Goal: Task Accomplishment & Management: Use online tool/utility

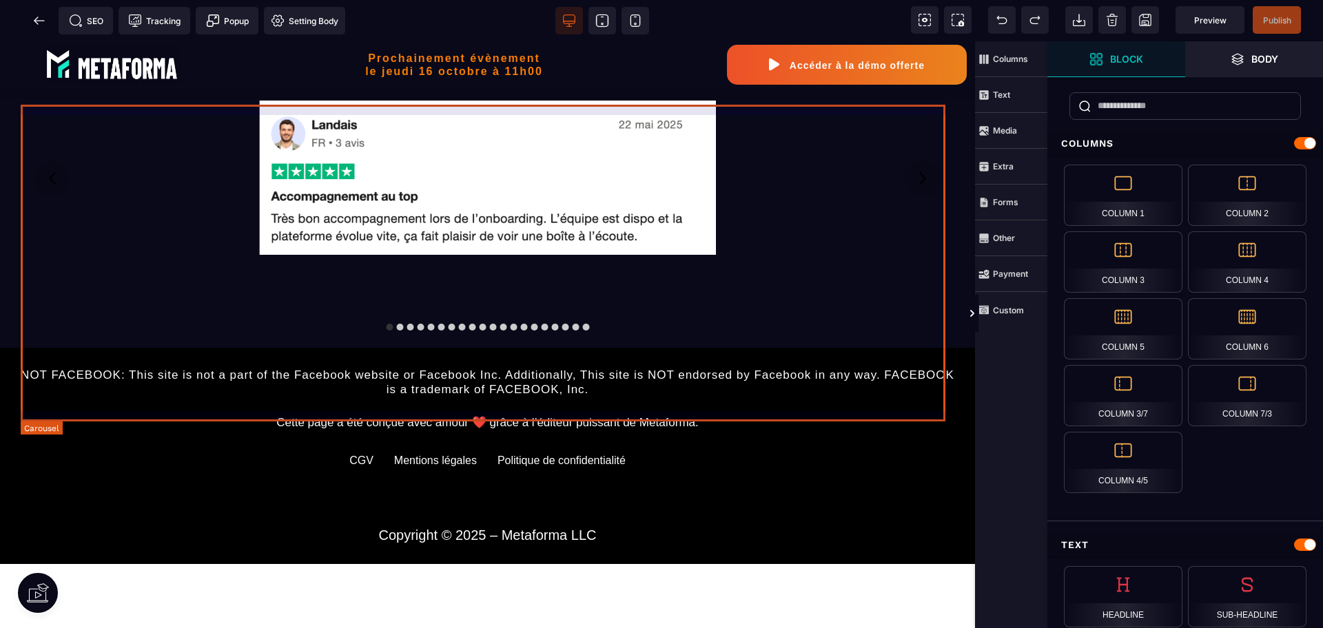
scroll to position [1206, 0]
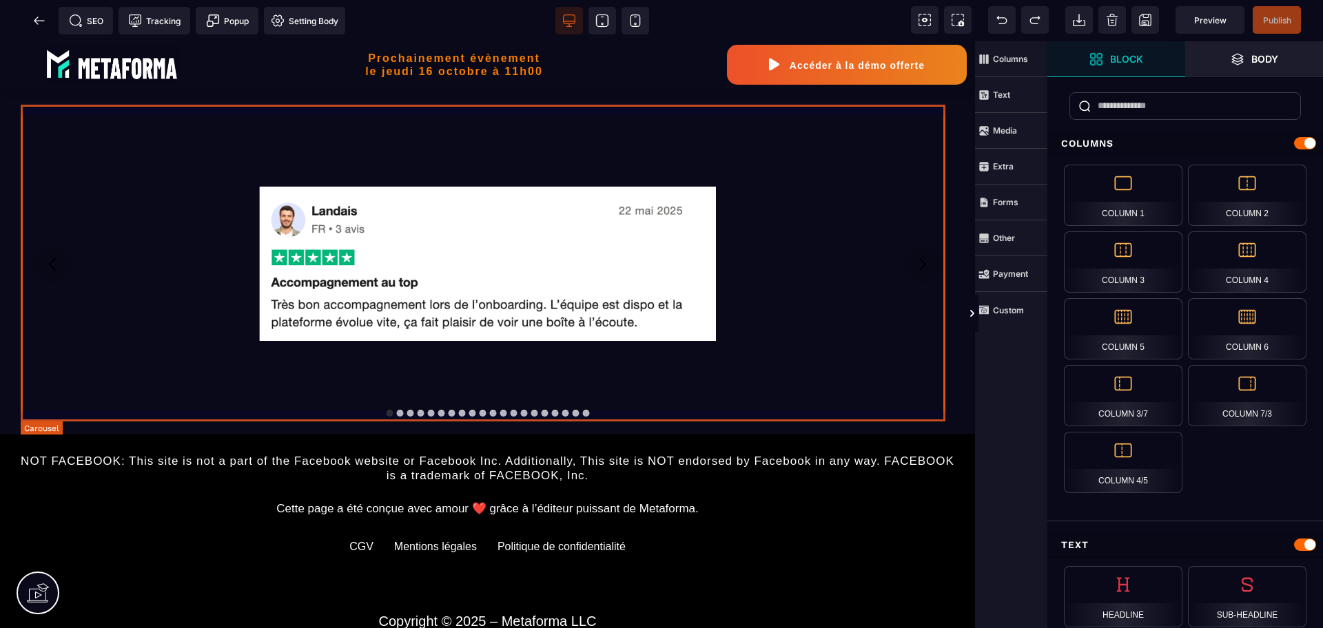
click at [617, 389] on div at bounding box center [488, 265] width 934 height 296
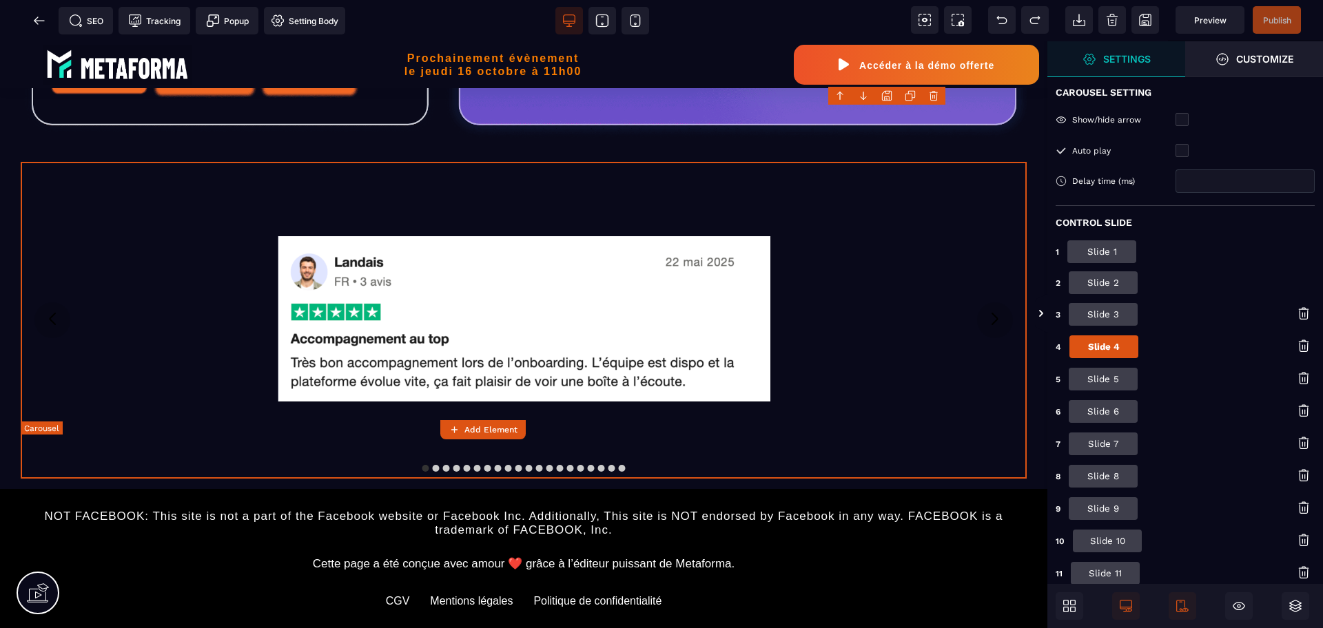
scroll to position [1210, 0]
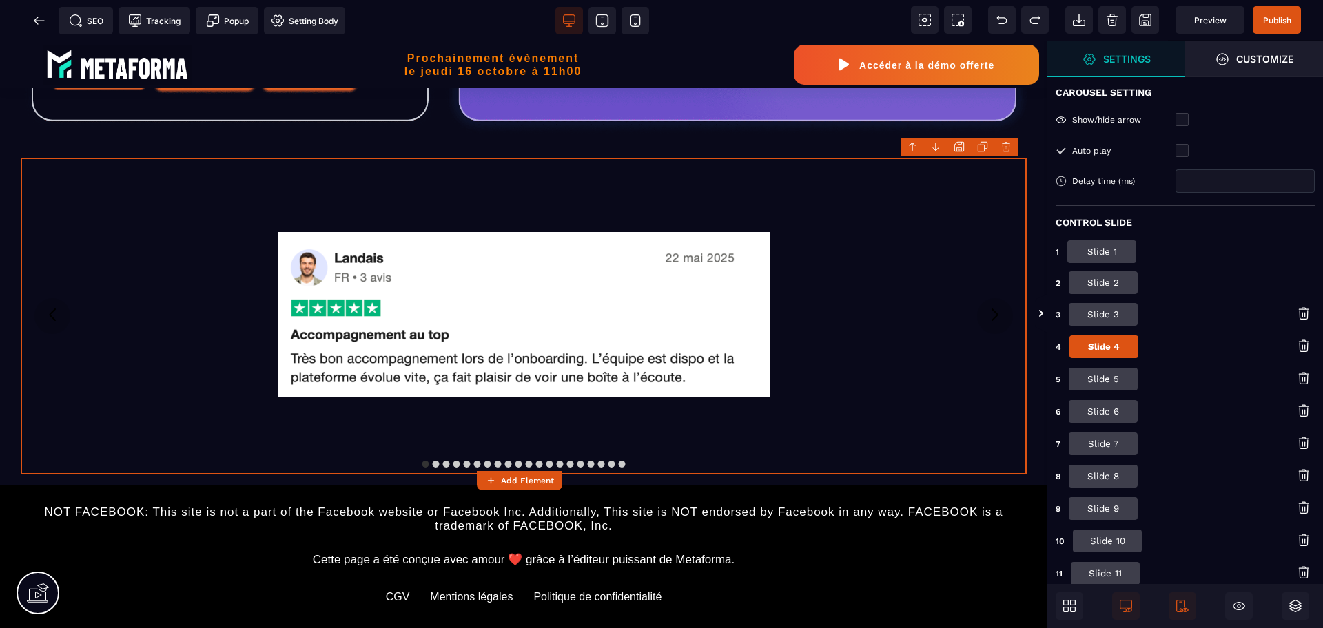
click at [1097, 251] on button "Slide 1" at bounding box center [1101, 251] width 69 height 23
click at [1239, 188] on input "****" at bounding box center [1244, 180] width 139 height 23
click at [1239, 189] on input "****" at bounding box center [1244, 180] width 139 height 23
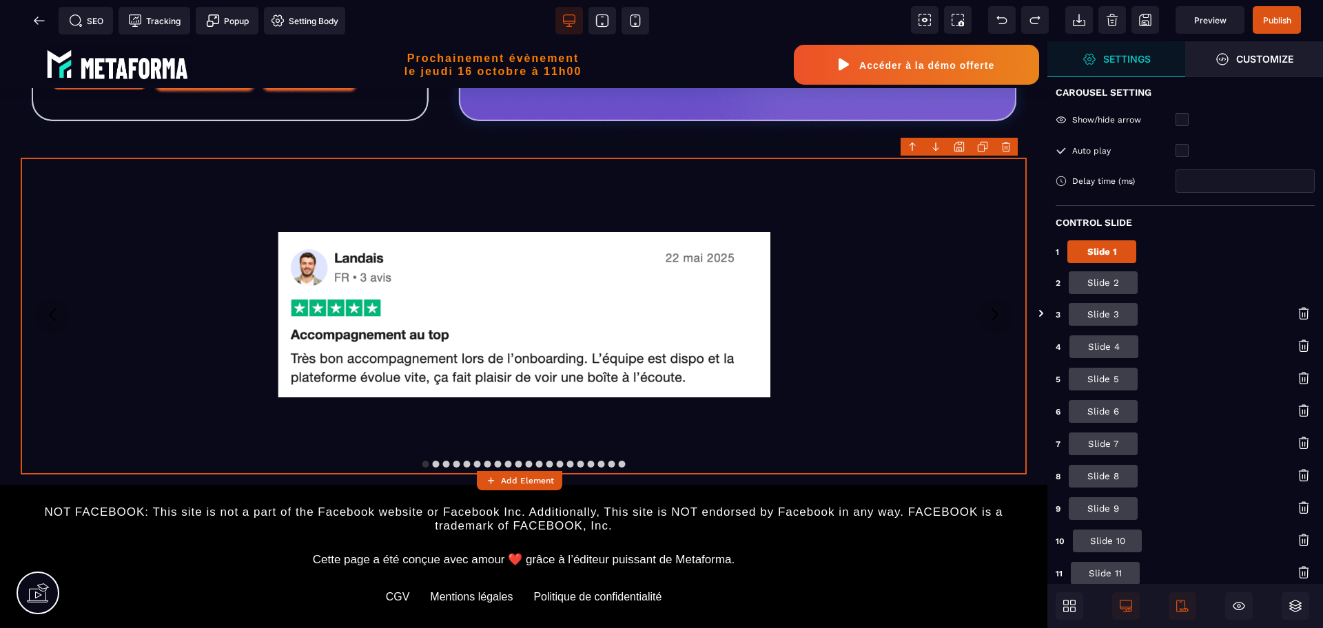
click at [1239, 189] on input "****" at bounding box center [1244, 180] width 139 height 23
type input "****"
click at [1118, 291] on button "Slide 2" at bounding box center [1103, 282] width 69 height 23
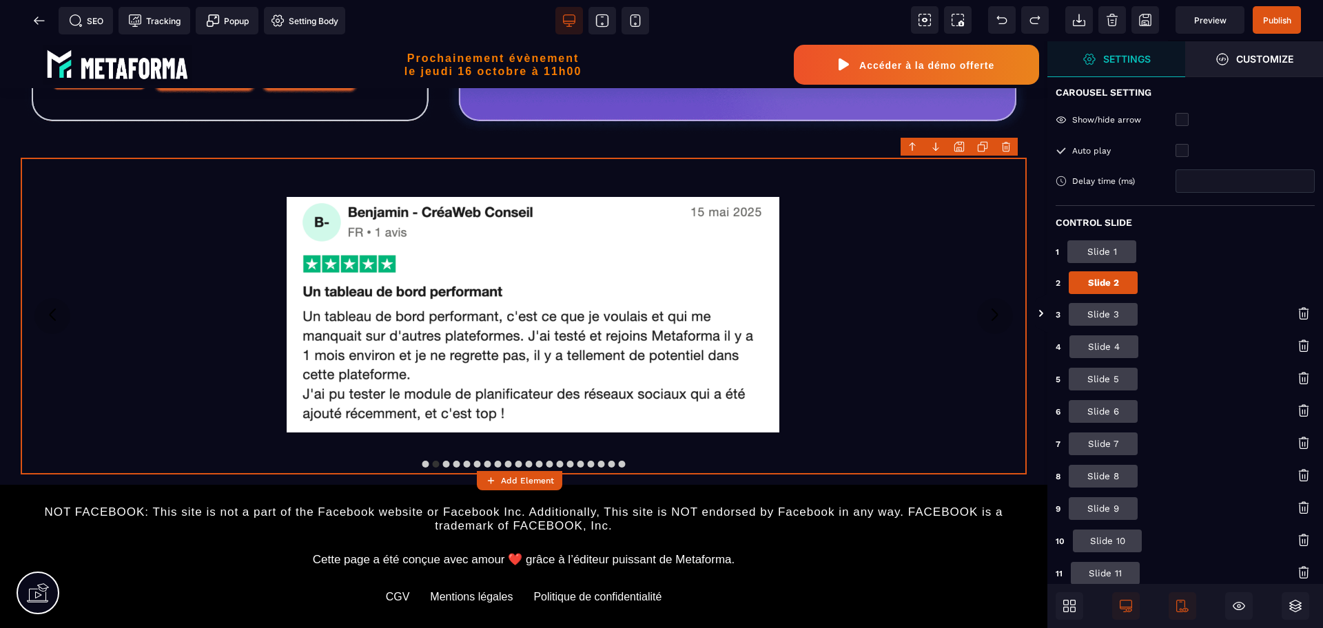
click at [1224, 180] on input "****" at bounding box center [1244, 180] width 139 height 23
click at [1119, 304] on button "Slide 3" at bounding box center [1103, 314] width 69 height 23
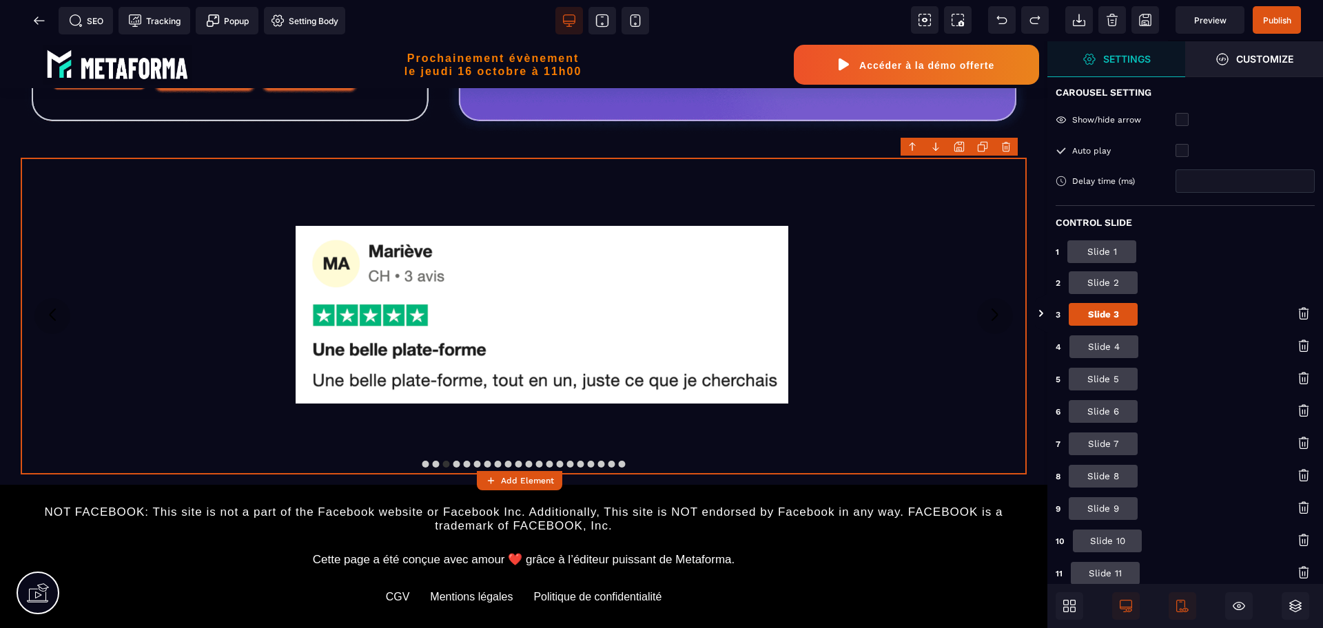
click at [1111, 349] on button "Slide 4" at bounding box center [1103, 347] width 69 height 23
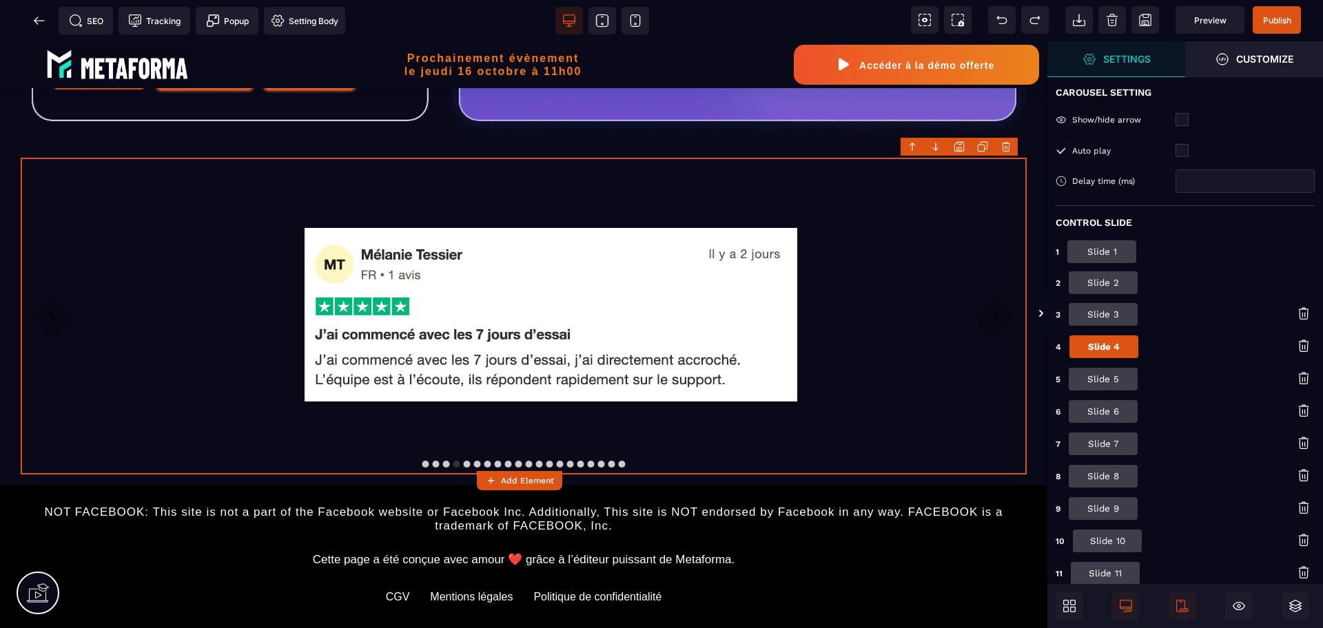
click at [1106, 381] on button "Slide 5" at bounding box center [1103, 379] width 69 height 23
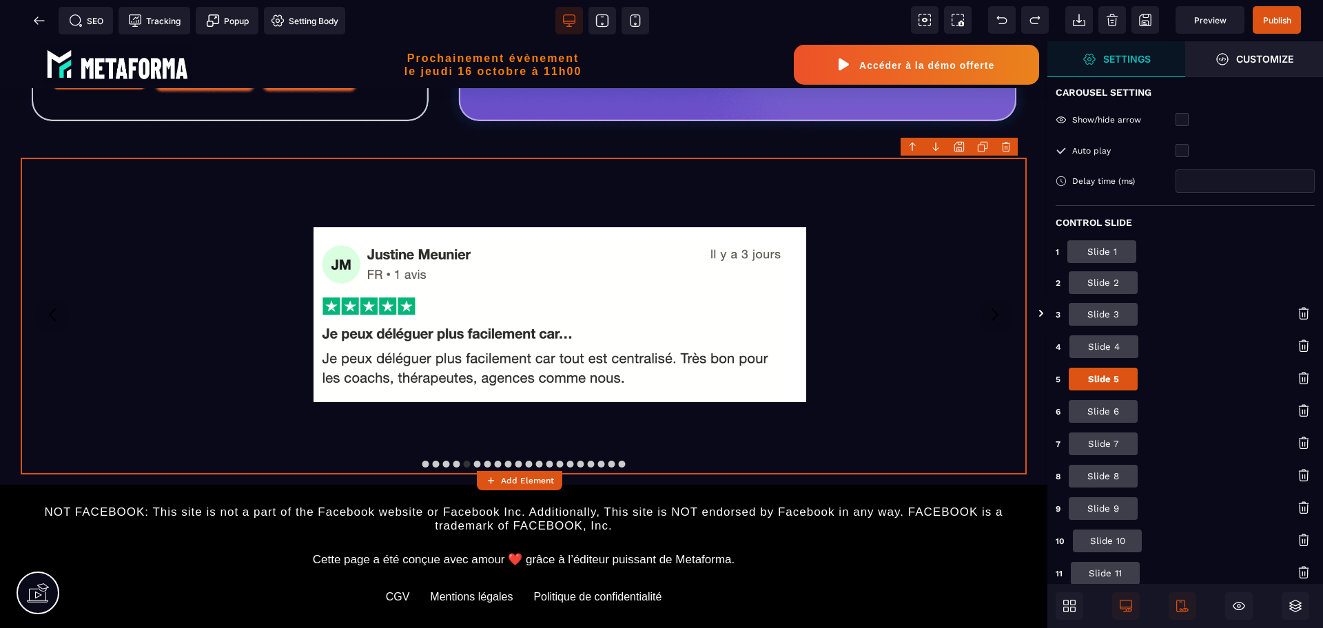
click at [1106, 407] on button "Slide 6" at bounding box center [1103, 411] width 69 height 23
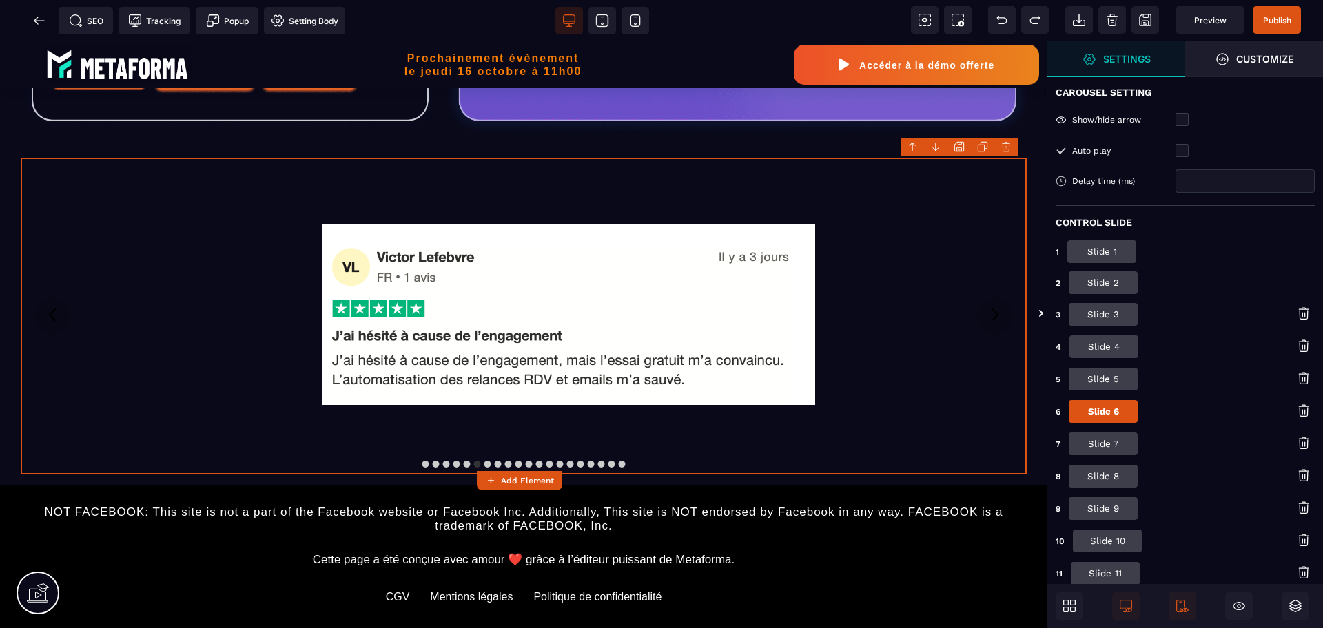
click at [1090, 442] on button "Slide 7" at bounding box center [1103, 444] width 69 height 23
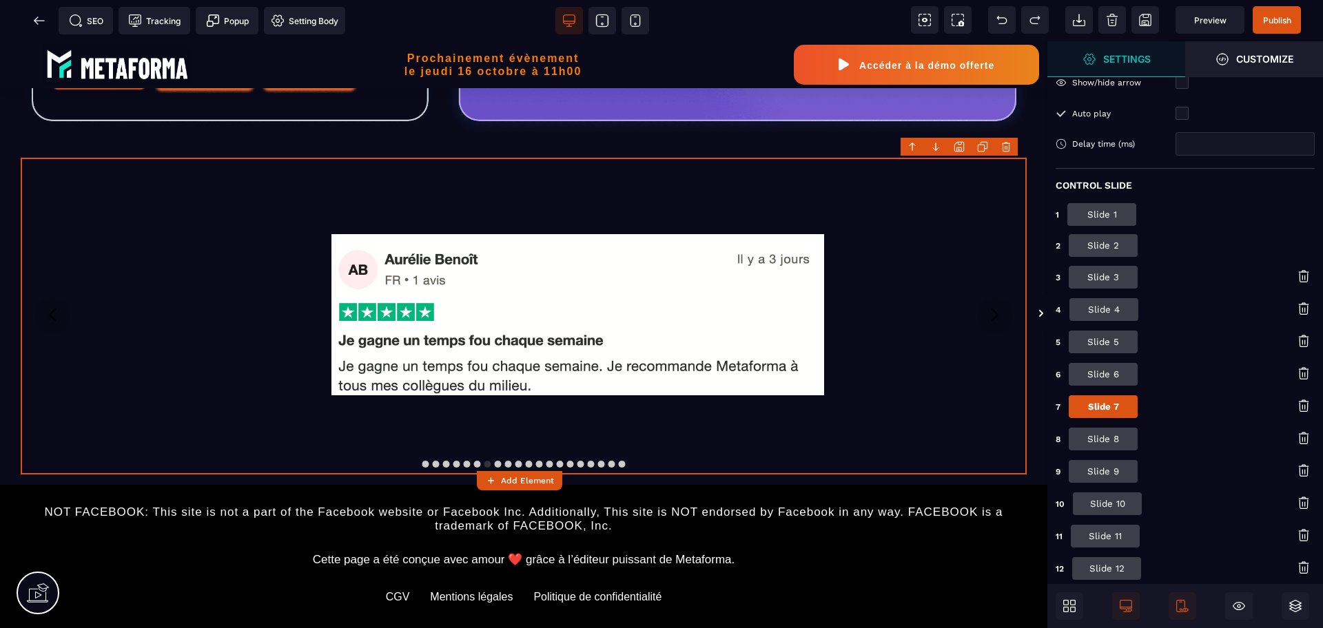
scroll to position [41, 0]
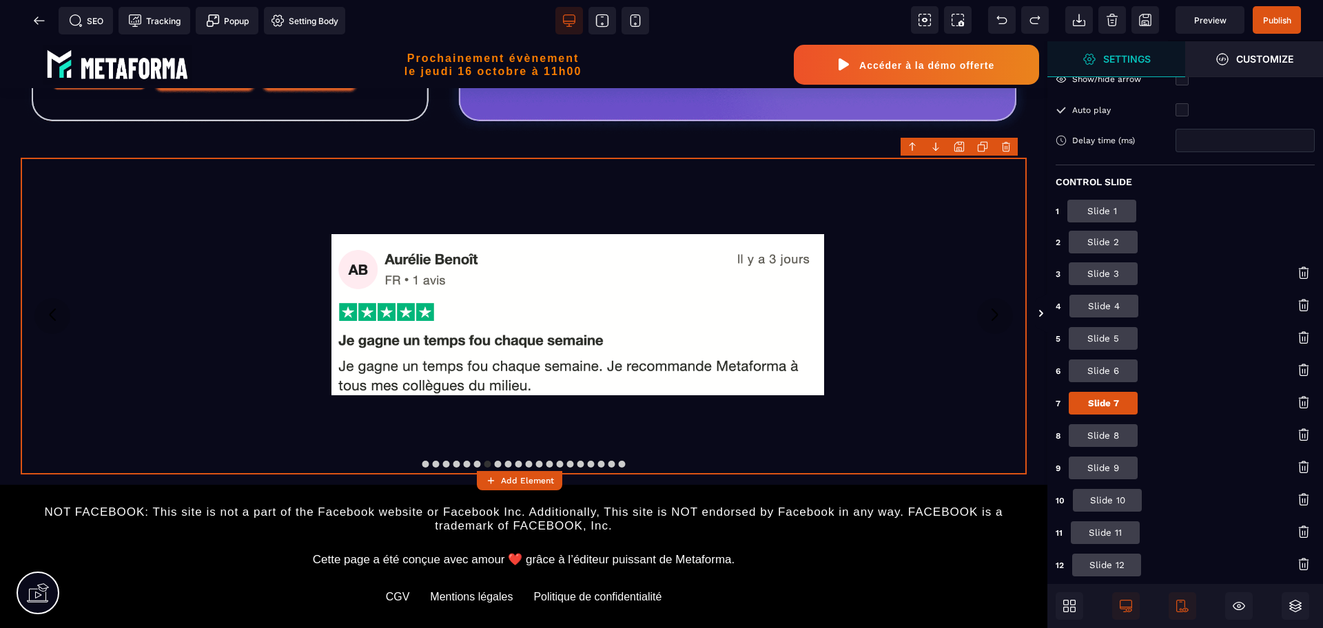
click at [1105, 433] on button "Slide 8" at bounding box center [1103, 435] width 69 height 23
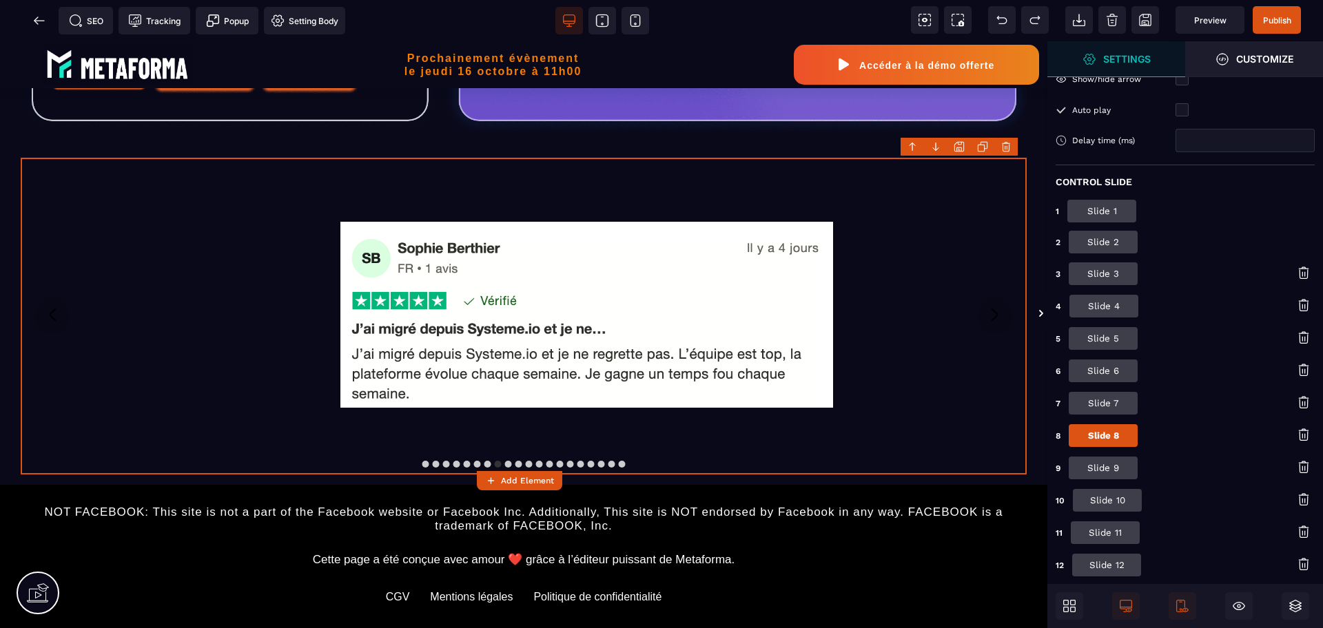
click at [1109, 475] on button "Slide 9" at bounding box center [1103, 468] width 69 height 23
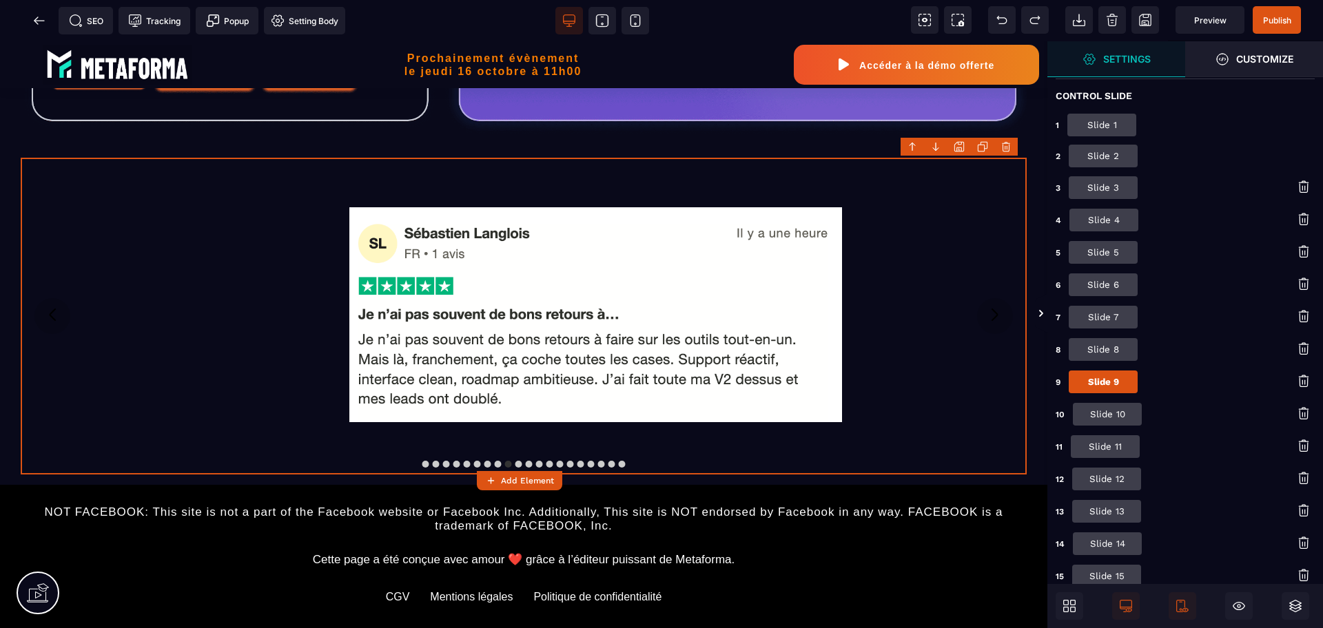
scroll to position [155, 0]
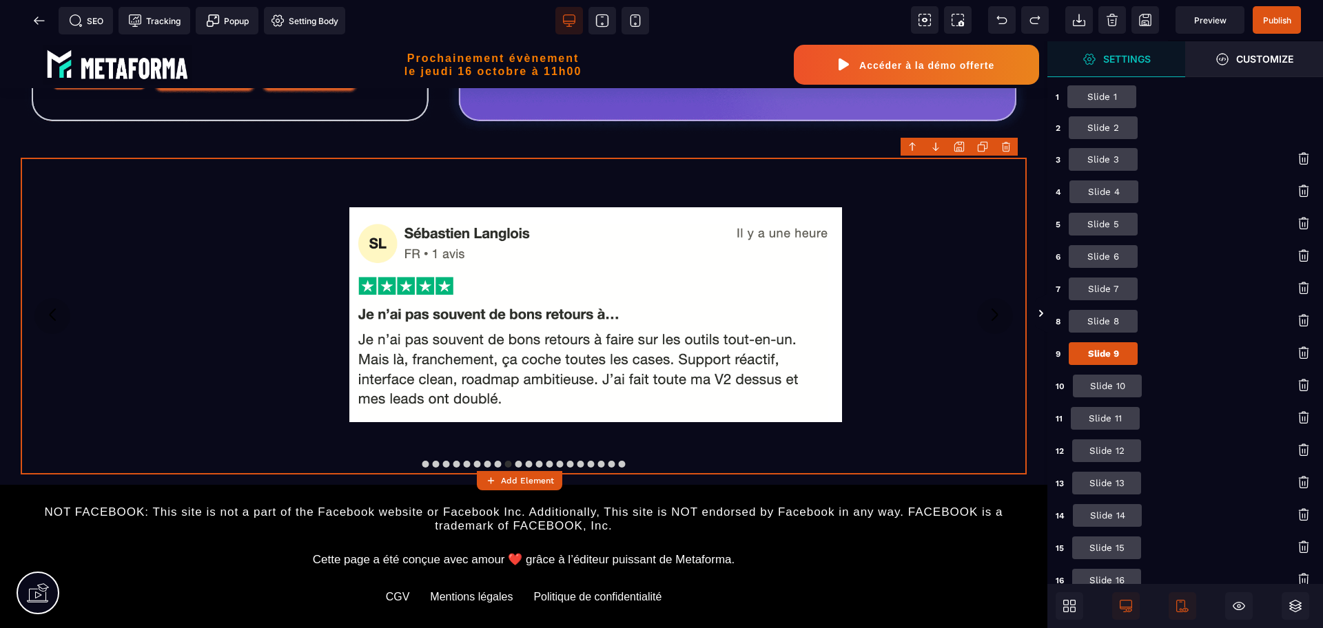
click at [1113, 382] on button "Slide 10" at bounding box center [1107, 386] width 69 height 23
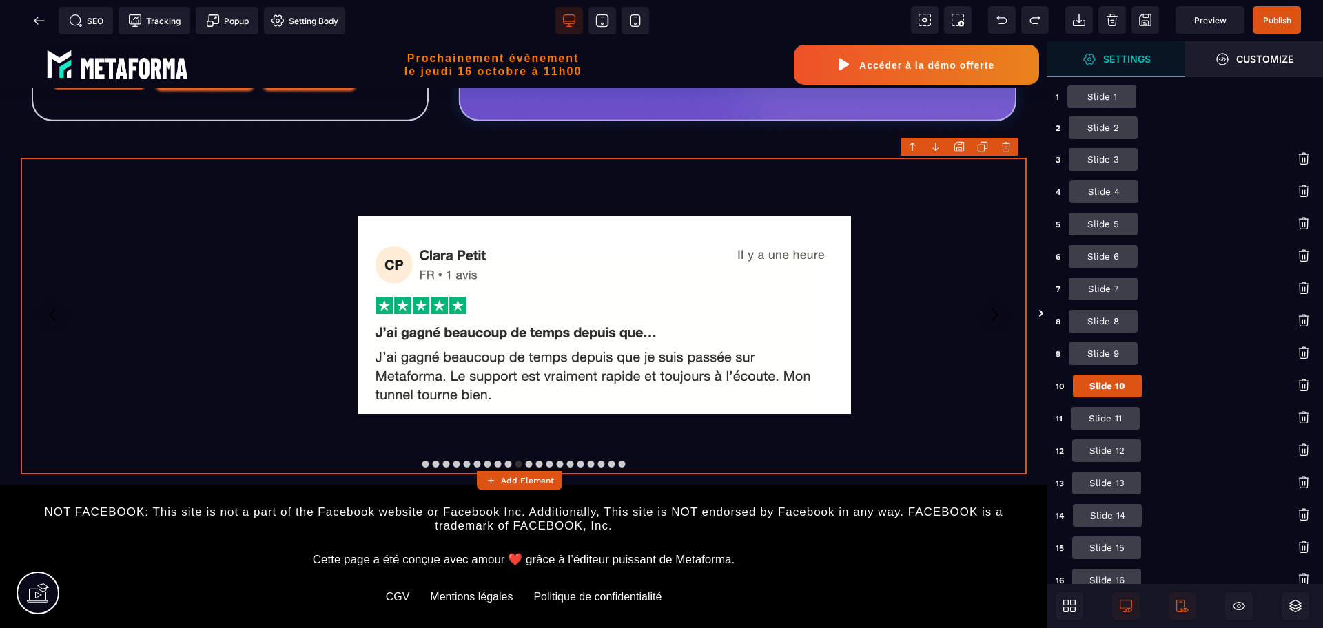
click at [1123, 427] on button "Slide 11" at bounding box center [1105, 418] width 69 height 23
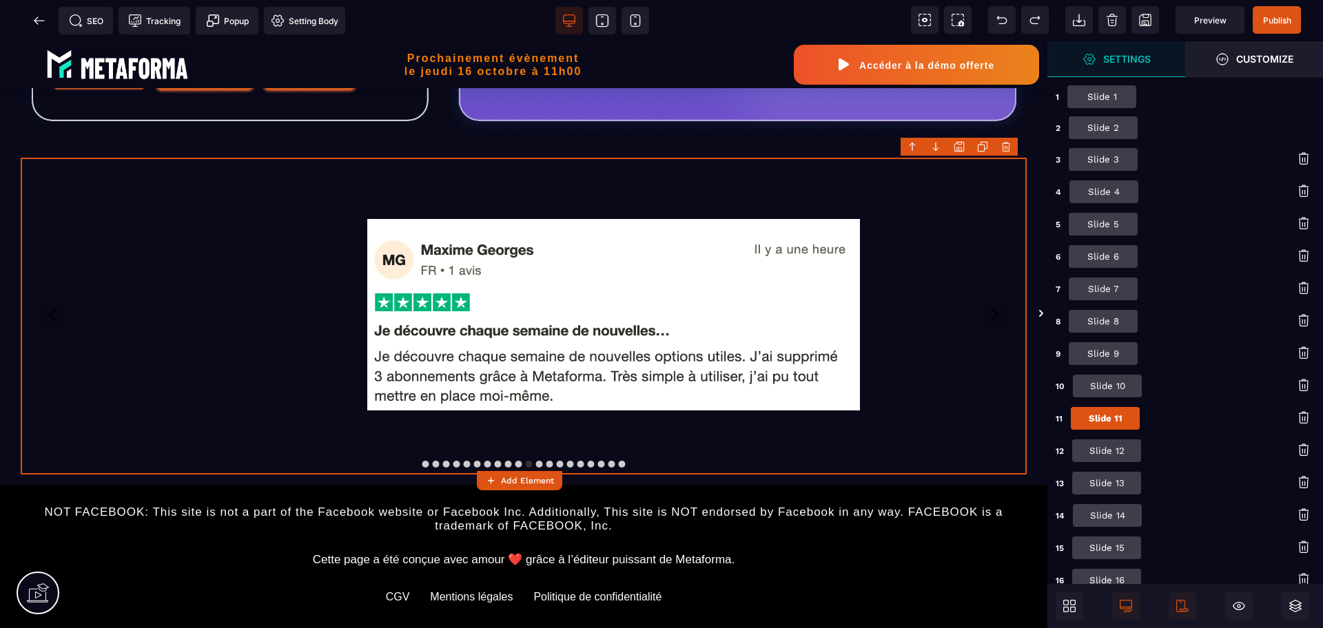
click at [1118, 442] on button "Slide 12" at bounding box center [1106, 451] width 69 height 23
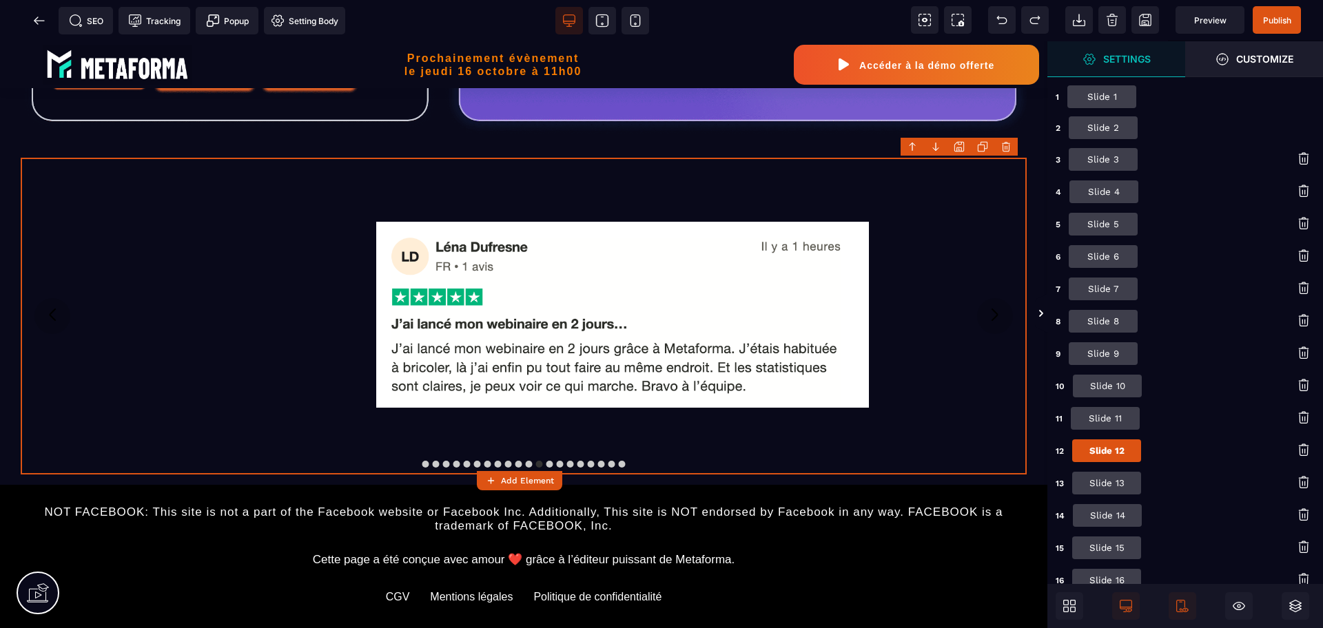
click at [1115, 473] on button "Slide 13" at bounding box center [1106, 483] width 69 height 23
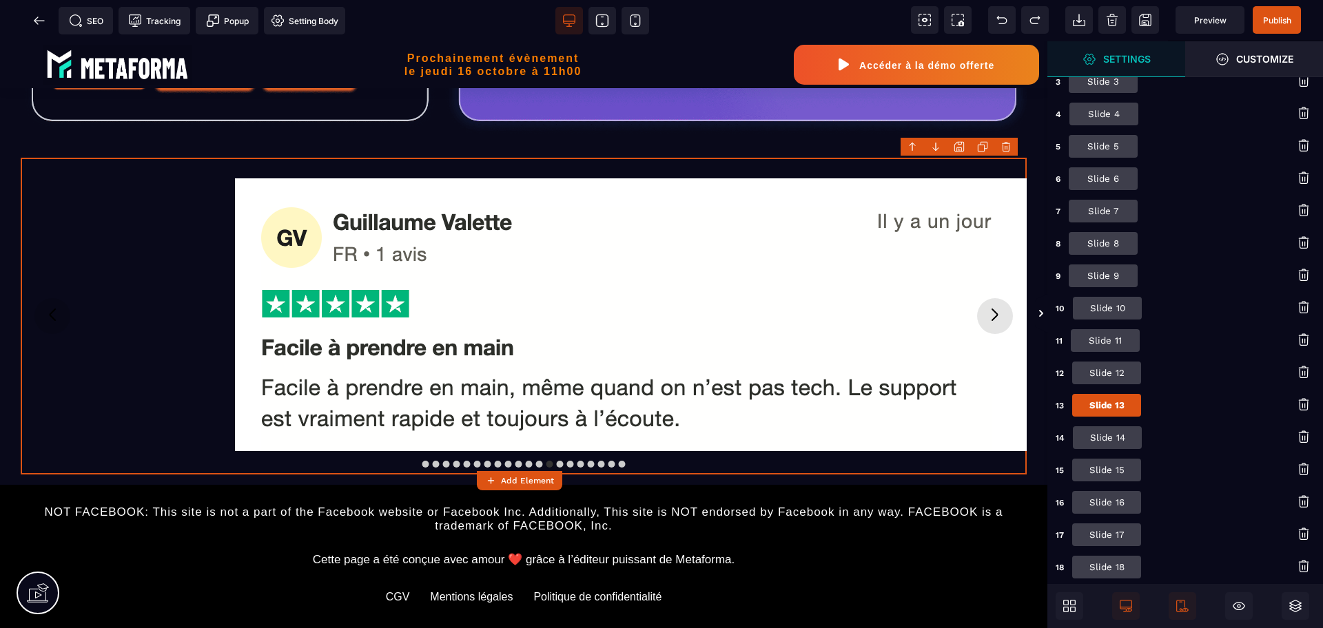
scroll to position [234, 0]
click at [1106, 436] on button "Slide 14" at bounding box center [1107, 436] width 69 height 23
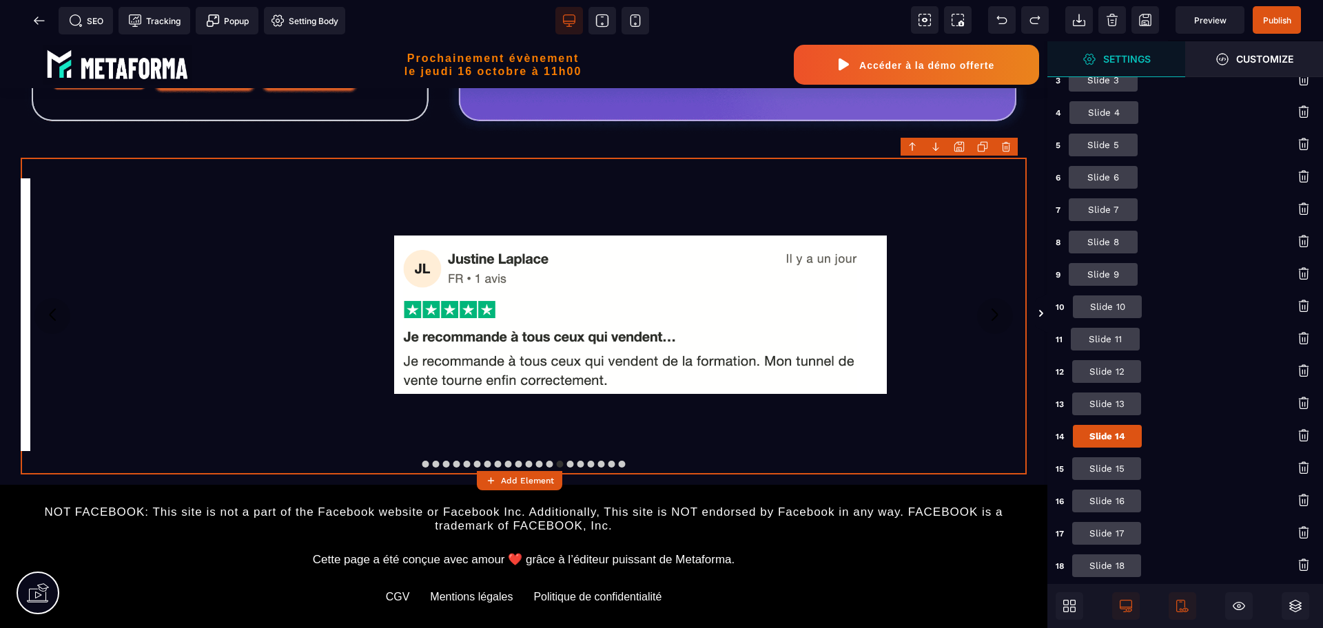
click at [1114, 463] on button "Slide 15" at bounding box center [1106, 468] width 69 height 23
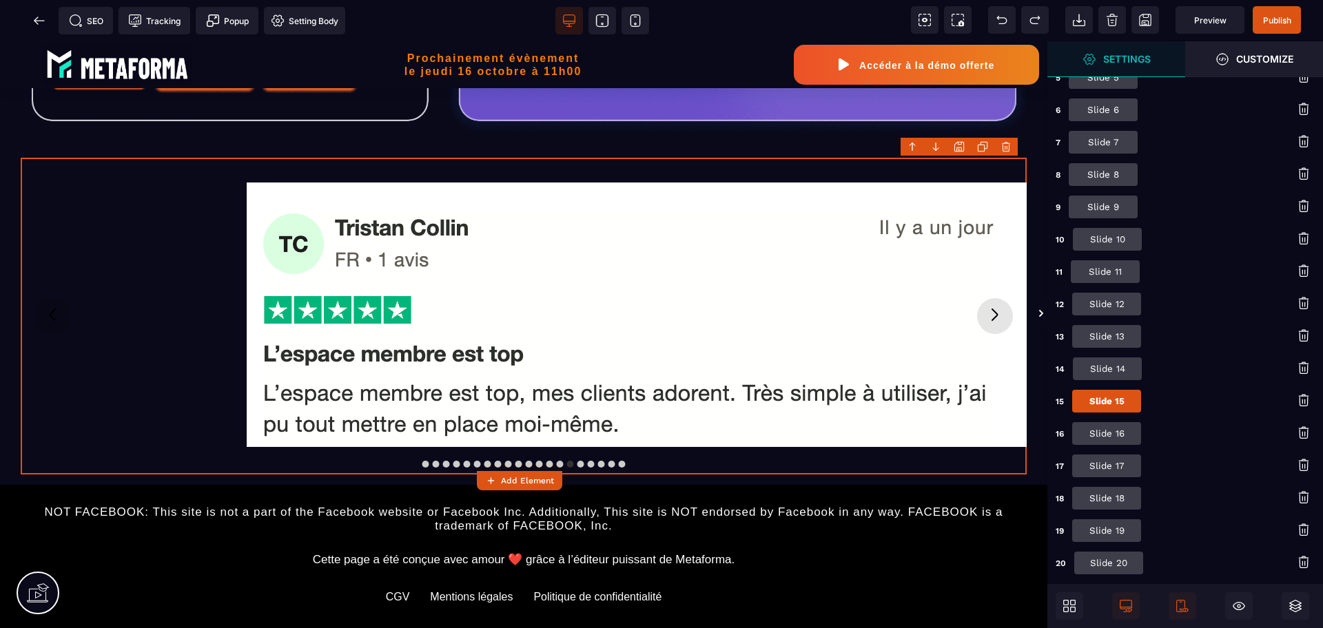
scroll to position [303, 0]
click at [1112, 429] on button "Slide 16" at bounding box center [1106, 432] width 69 height 23
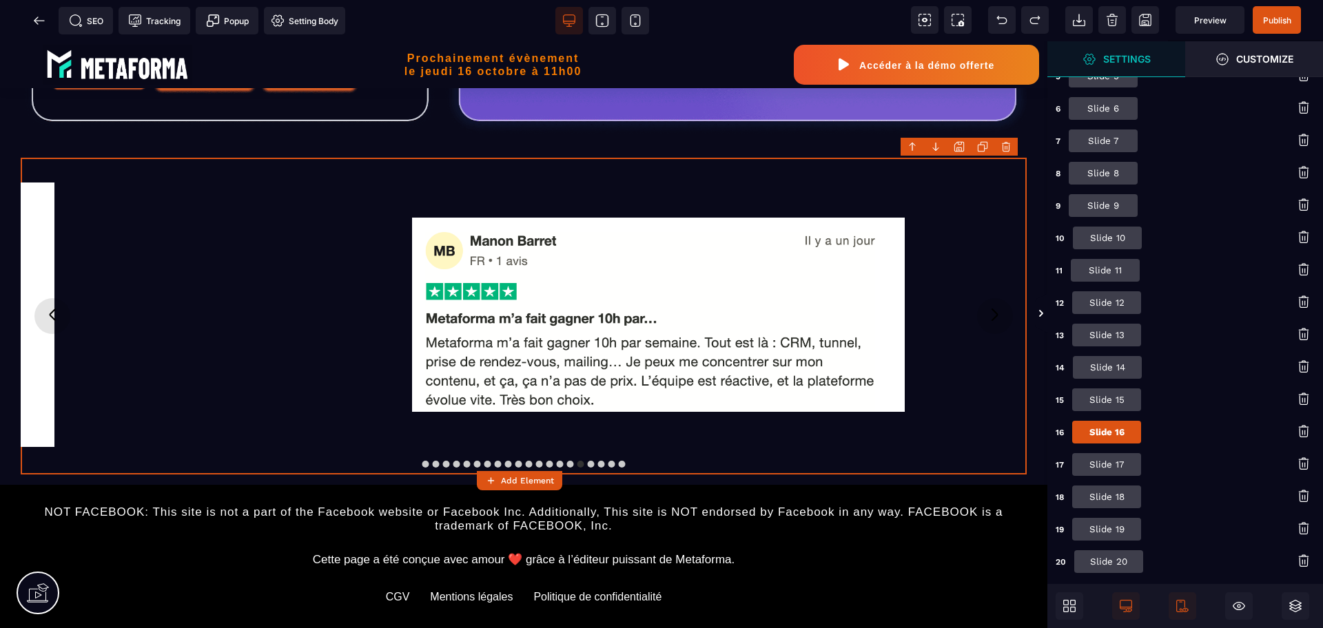
click at [1117, 468] on button "Slide 17" at bounding box center [1106, 464] width 69 height 23
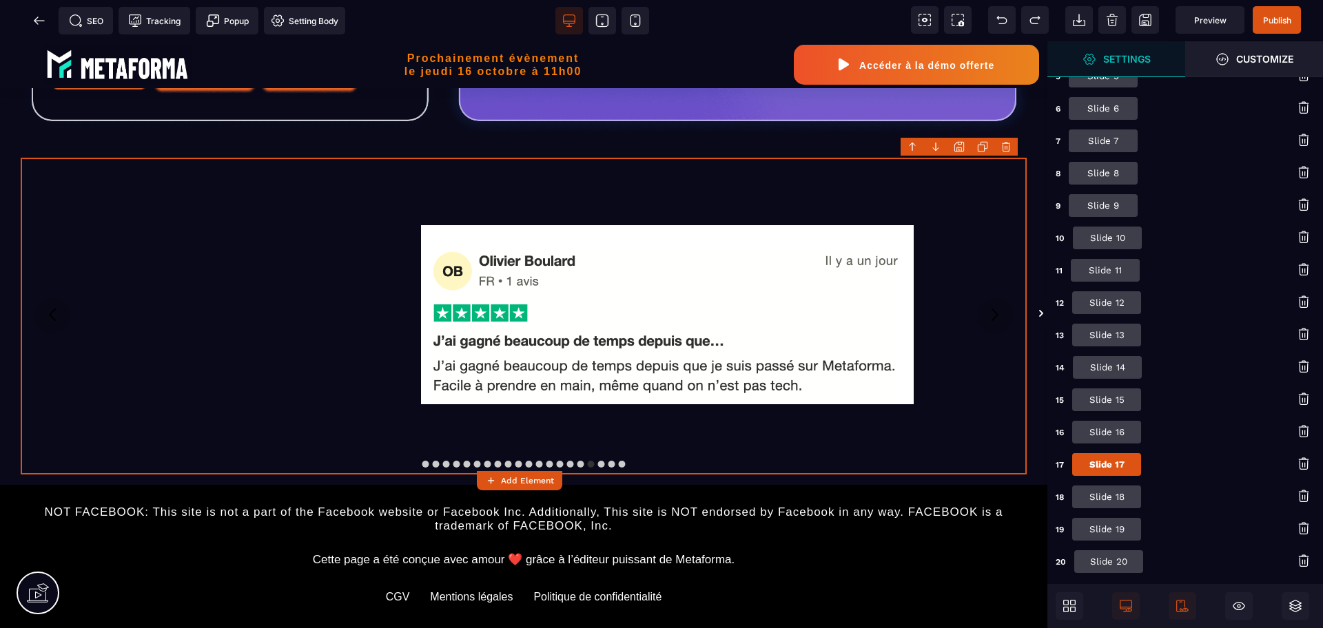
click at [1125, 513] on div "1 Slide 1 2 Slide 2 3 Slide 3 4 Slide 4 5 Slide 5 6 Slide 6 7 Slide 7 8 Slide 8…" at bounding box center [1184, 255] width 259 height 637
click at [1122, 495] on button "Slide 18" at bounding box center [1106, 497] width 69 height 23
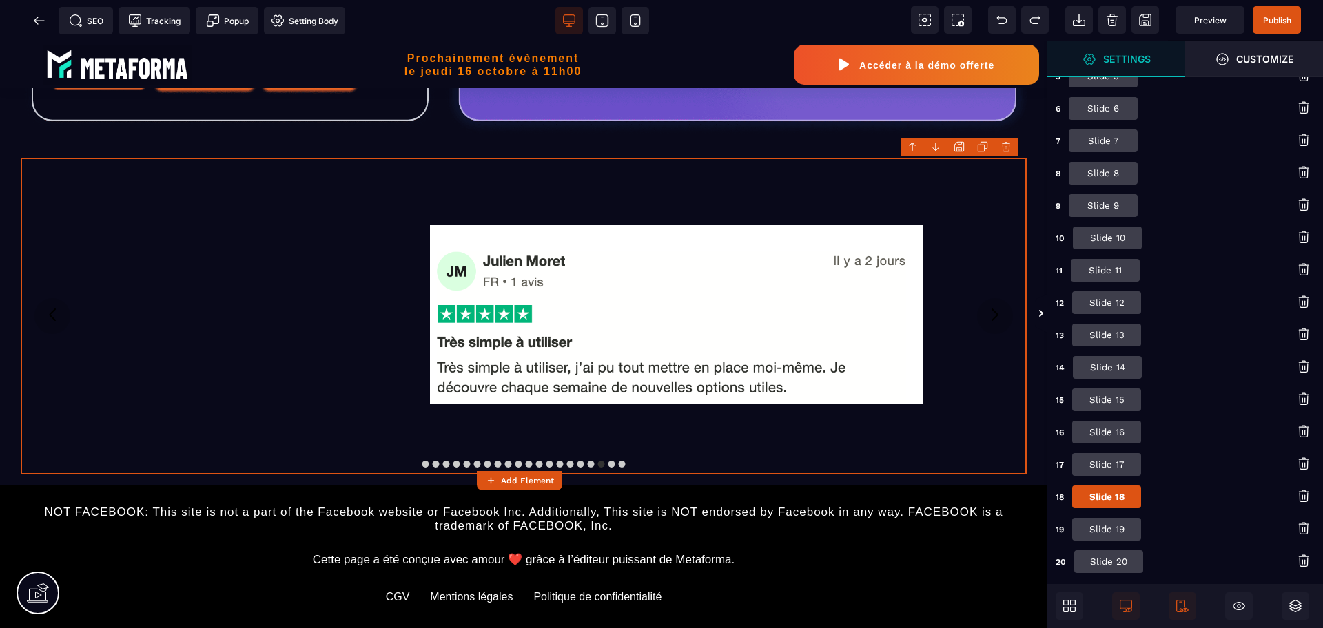
scroll to position [342, 0]
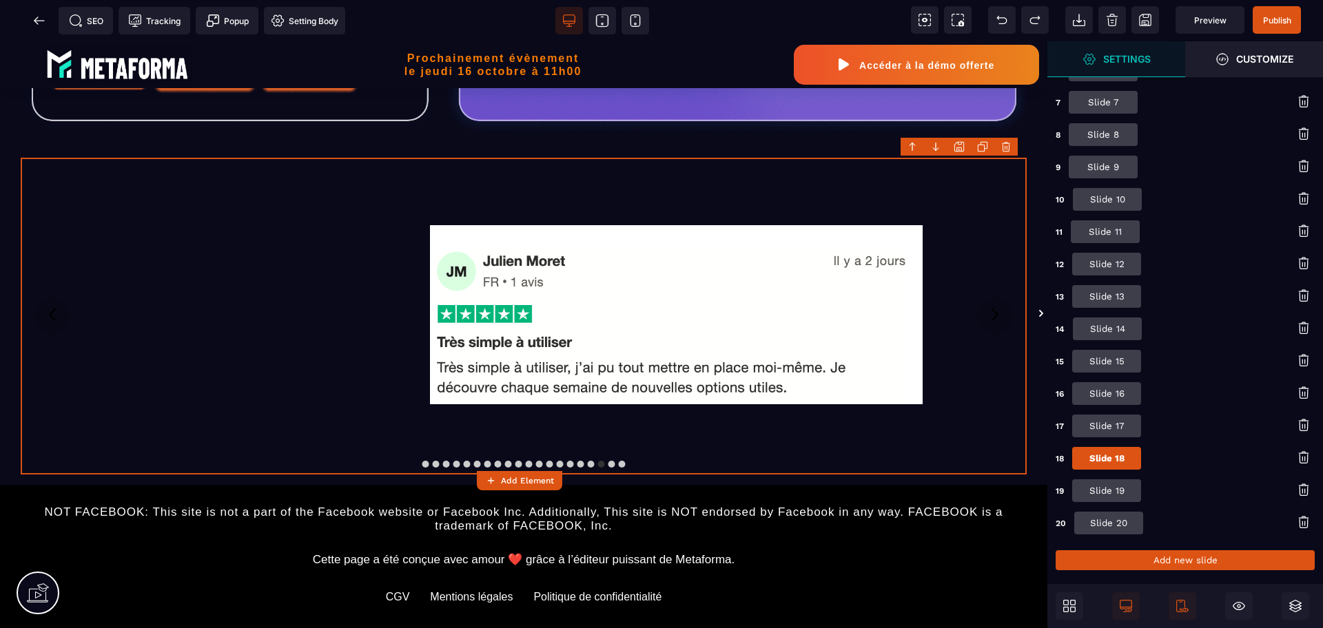
click at [1102, 489] on button "Slide 19" at bounding box center [1106, 491] width 69 height 23
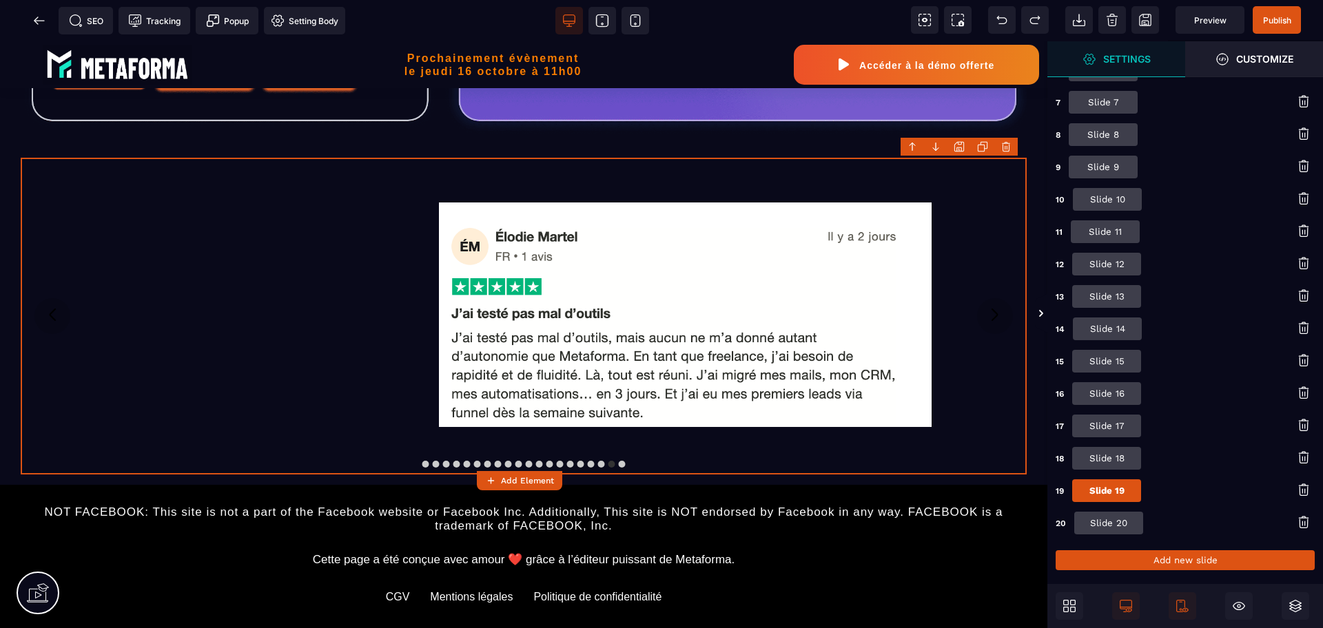
click at [1115, 525] on button "Slide 20" at bounding box center [1108, 523] width 69 height 23
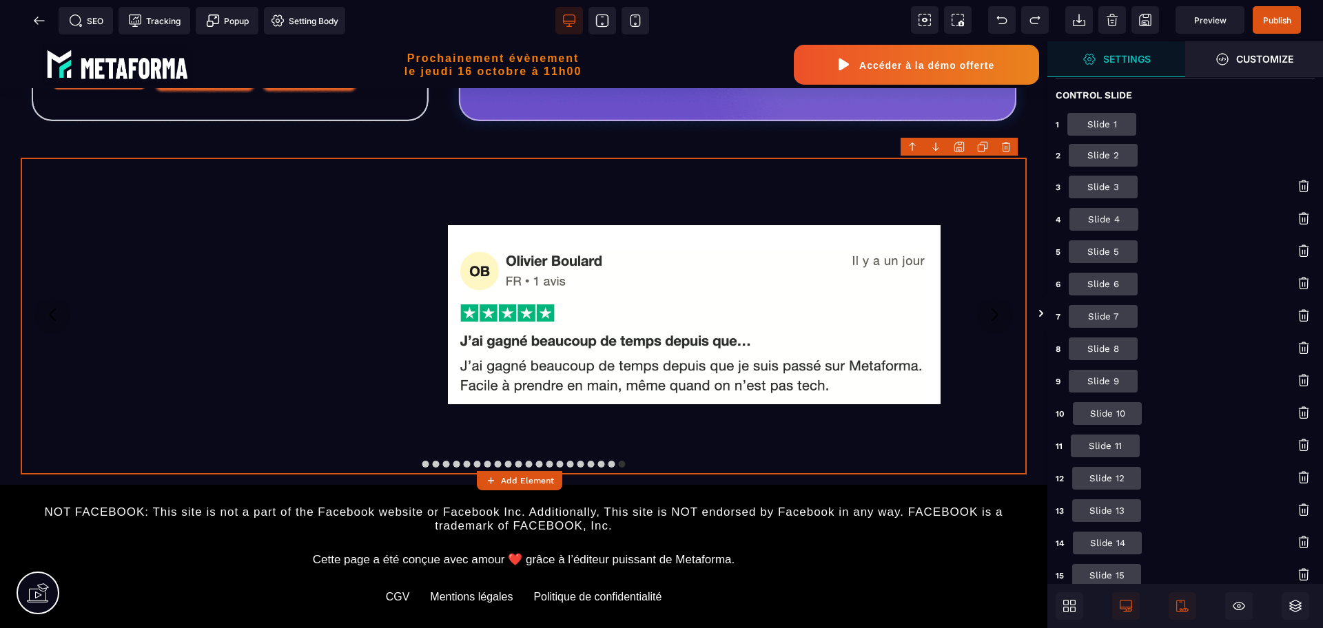
scroll to position [0, 0]
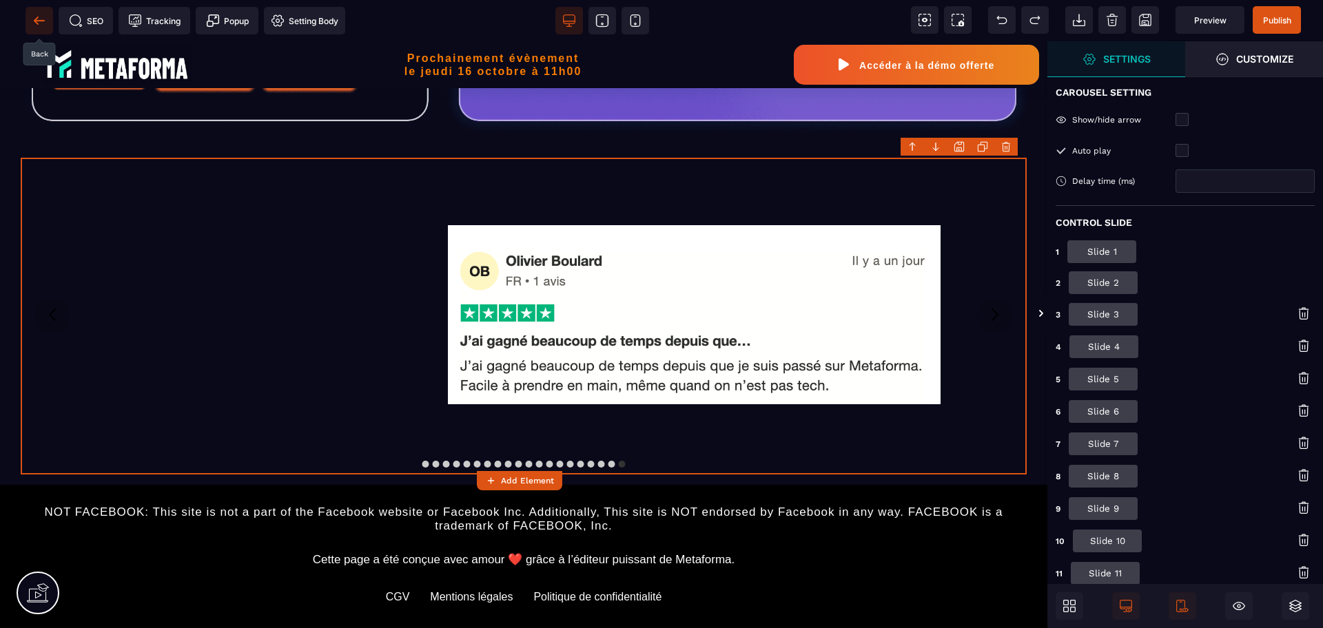
click at [41, 12] on span at bounding box center [39, 21] width 28 height 28
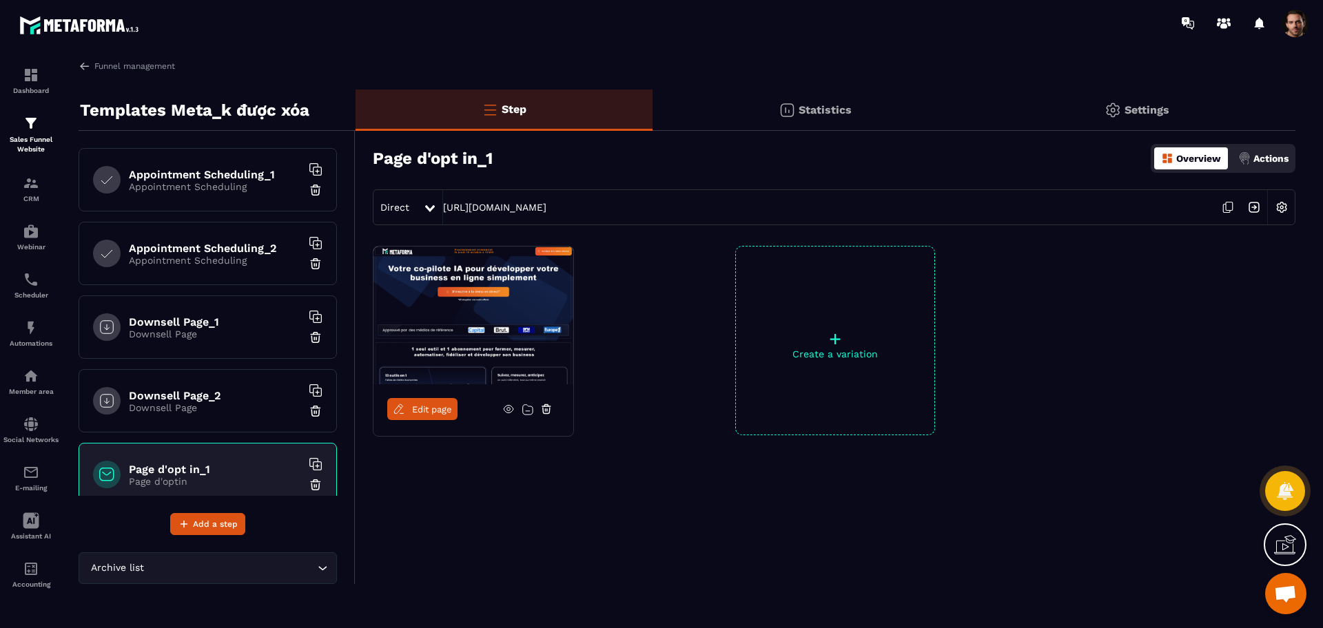
scroll to position [94, 0]
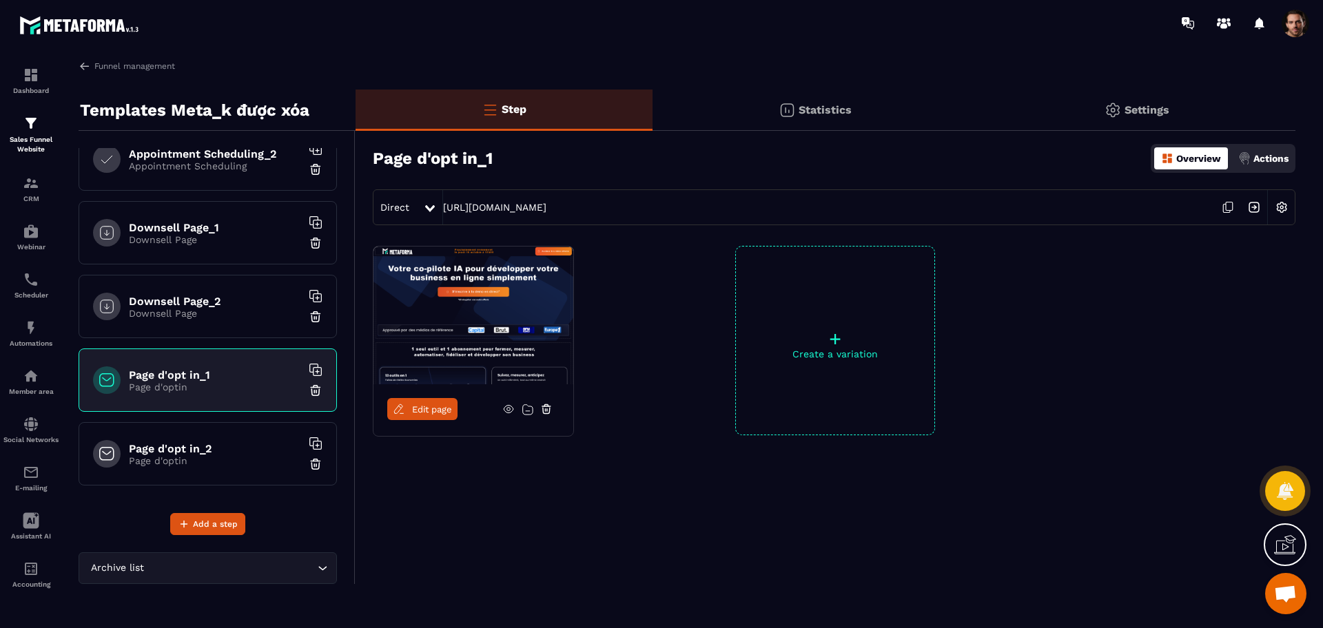
click at [232, 444] on h6 "Page d'opt in_2" at bounding box center [215, 448] width 172 height 13
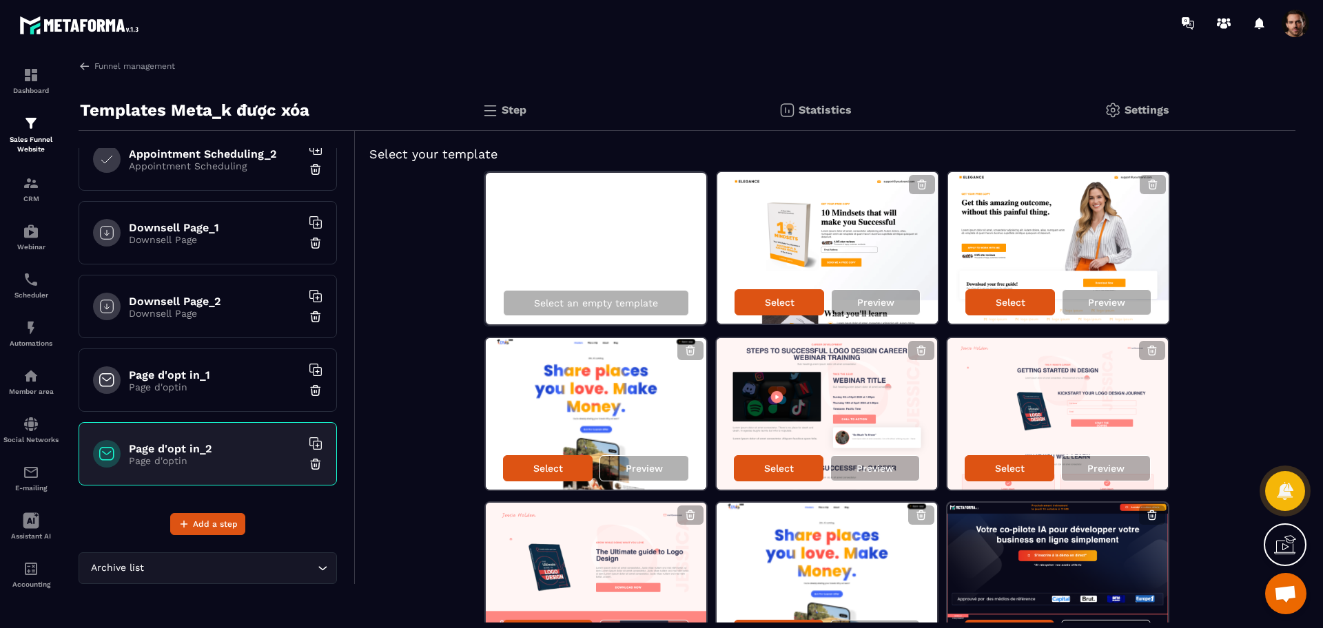
click at [309, 467] on img at bounding box center [316, 464] width 14 height 14
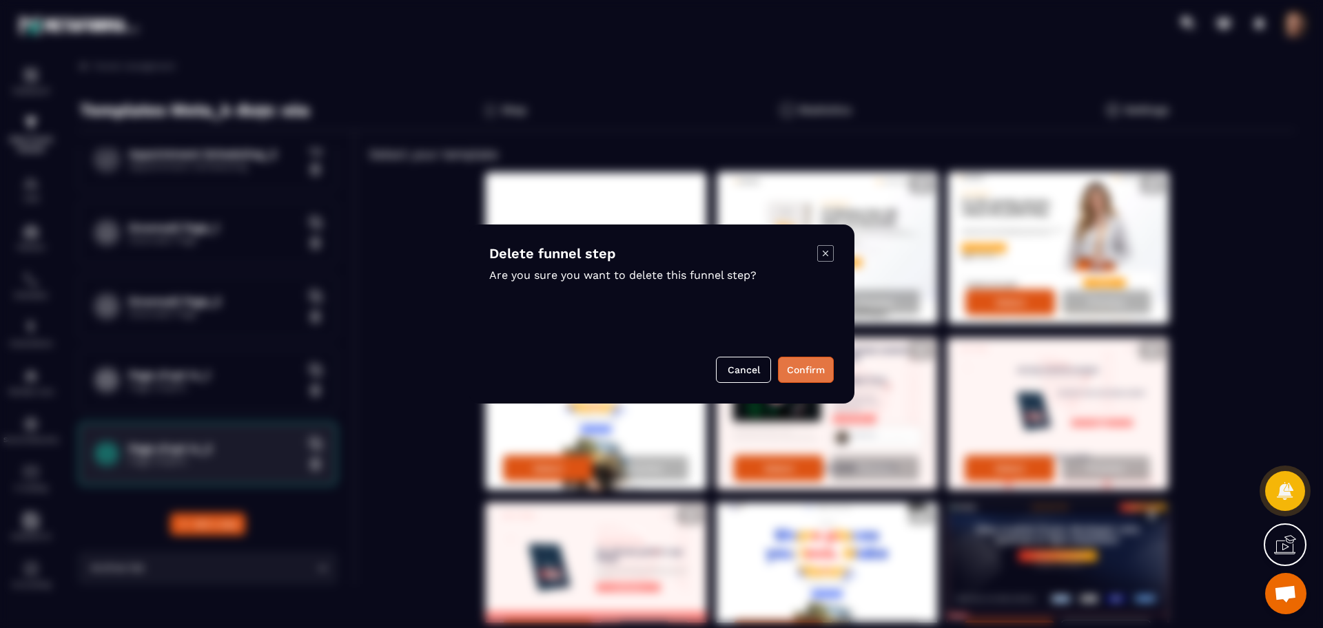
click at [809, 373] on button "Confirm" at bounding box center [806, 370] width 56 height 26
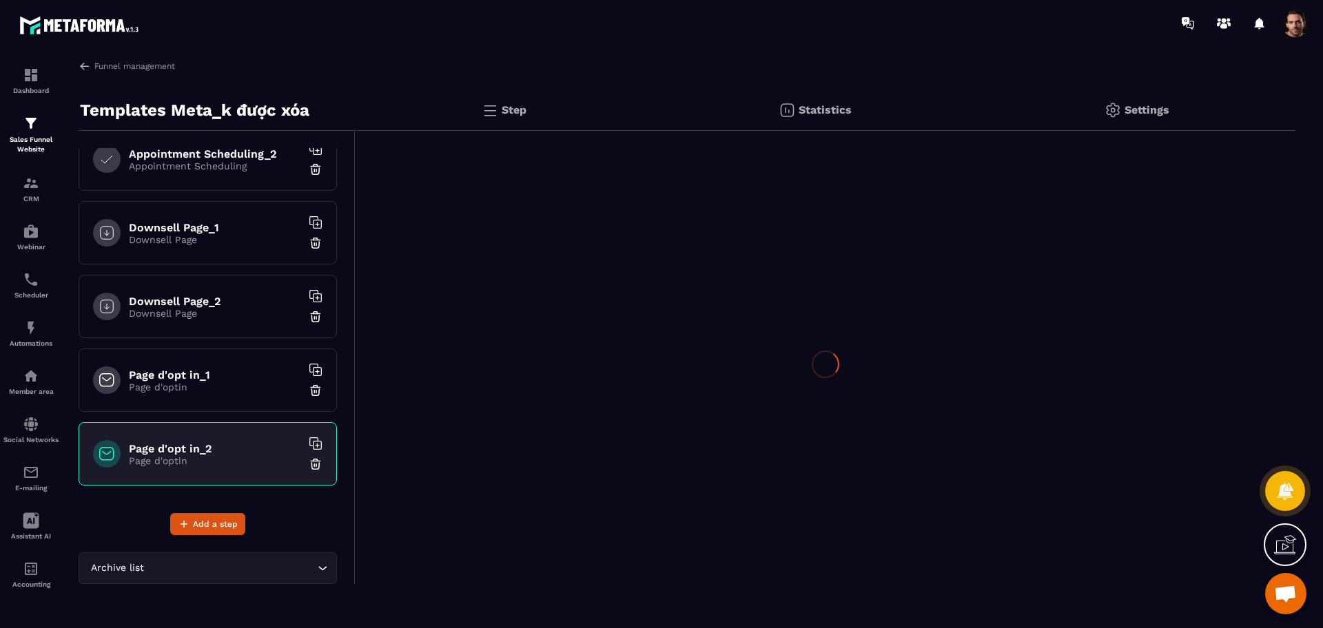
scroll to position [21, 0]
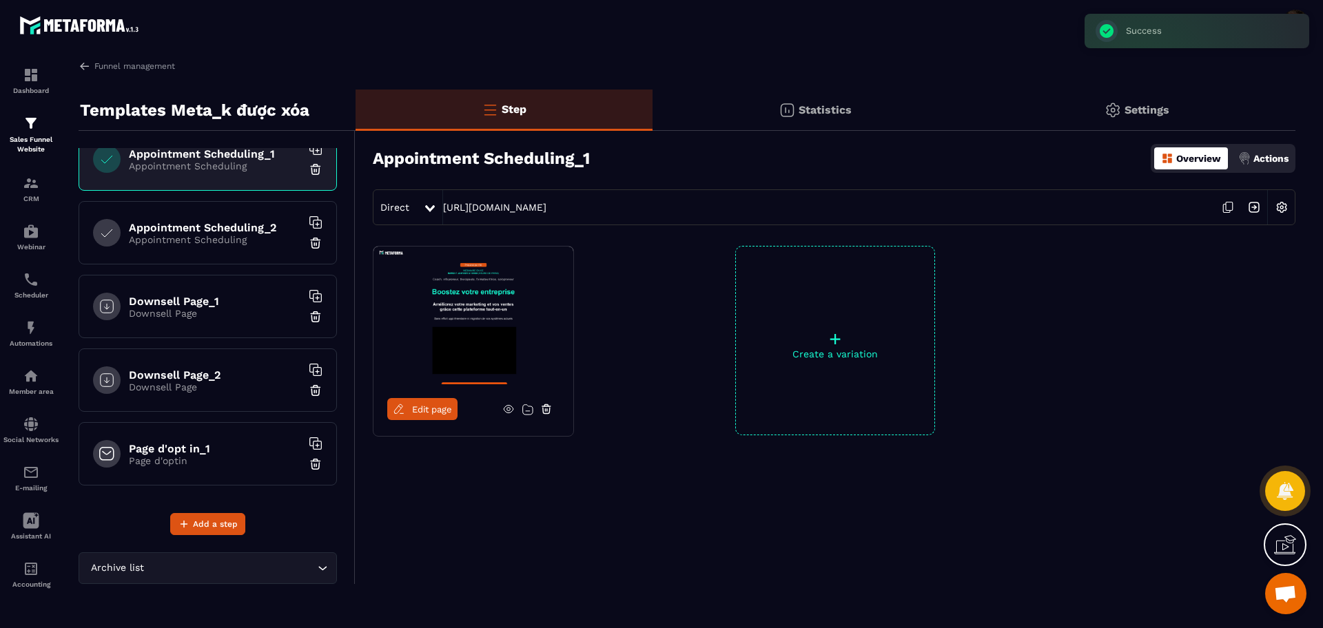
click at [145, 447] on h6 "Page d'opt in_1" at bounding box center [215, 448] width 172 height 13
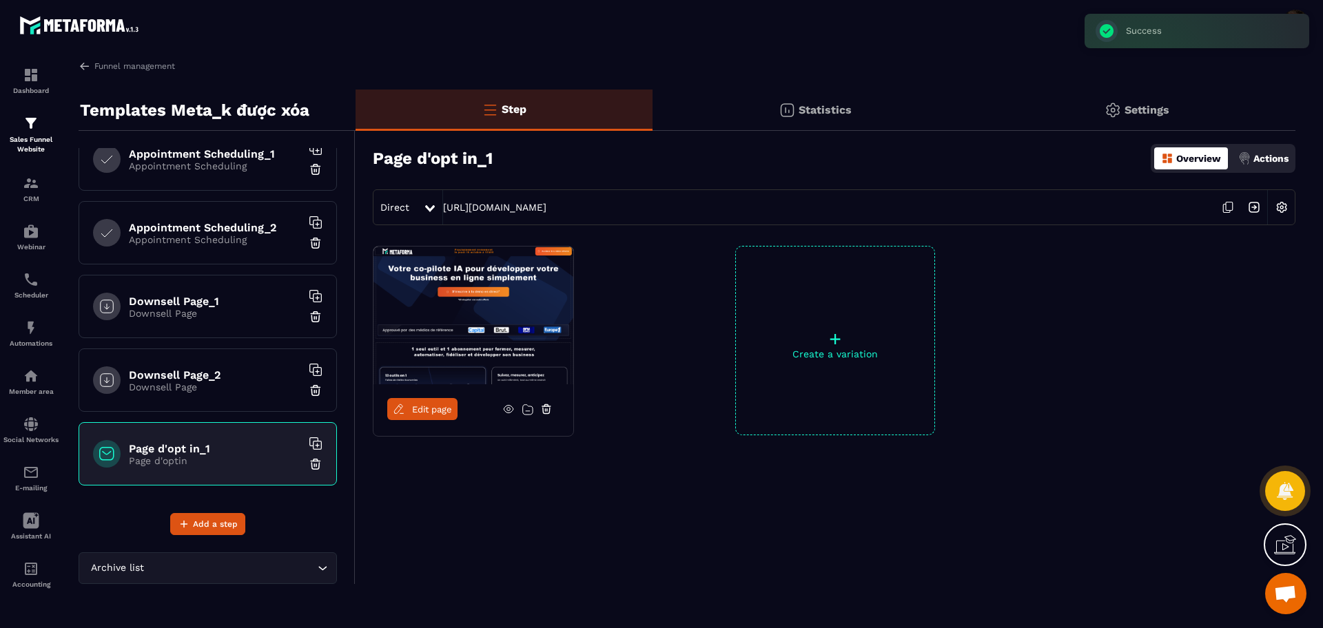
click at [313, 442] on icon at bounding box center [317, 446] width 8 height 8
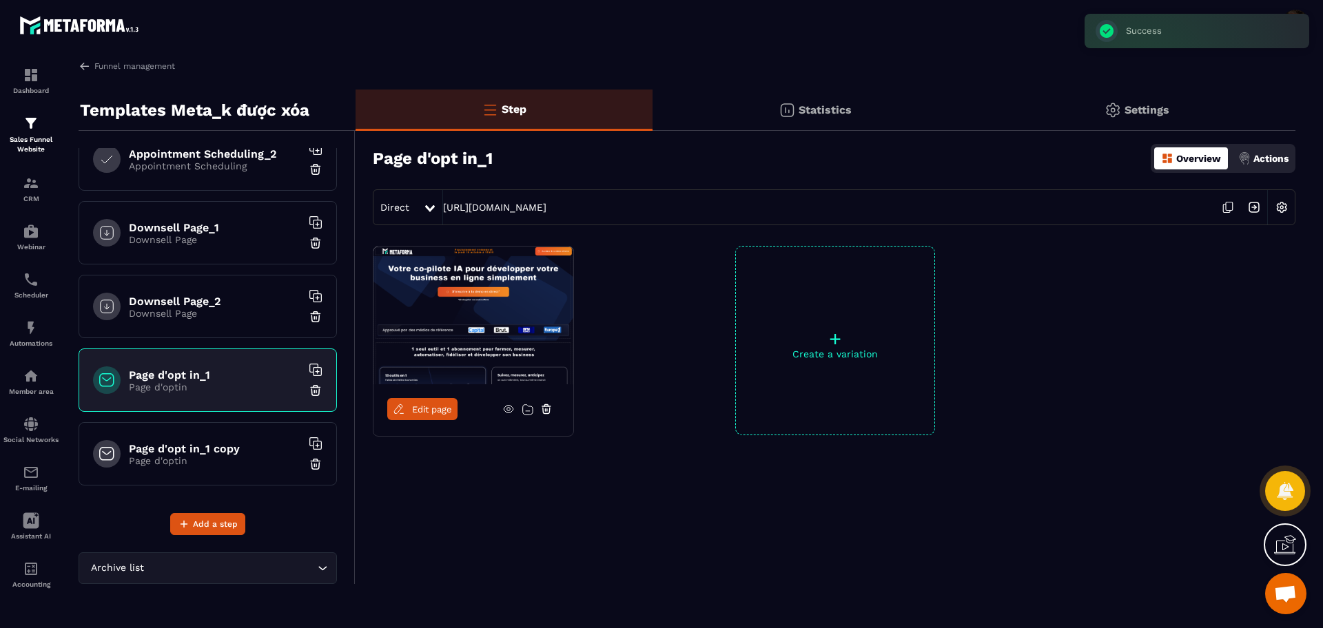
click at [212, 442] on div "Page d'opt in_1 copy Page d'optin" at bounding box center [208, 453] width 258 height 63
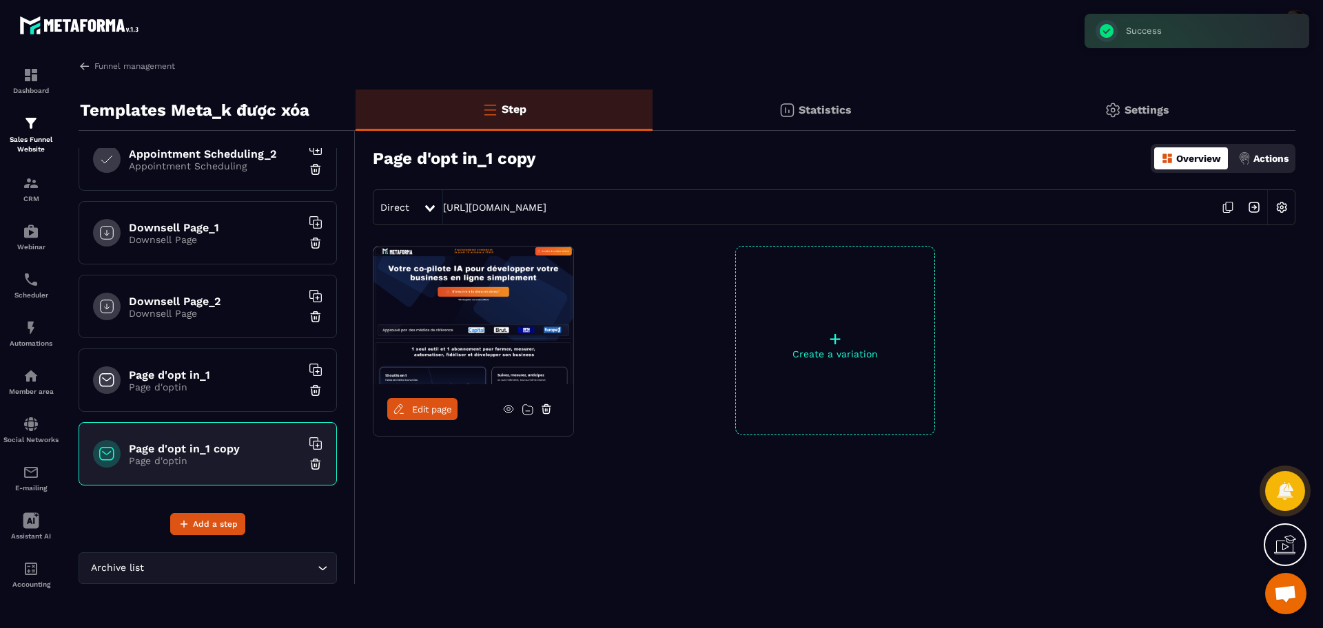
click at [427, 413] on span "Edit page" at bounding box center [432, 409] width 40 height 10
